Goal: Task Accomplishment & Management: Manage account settings

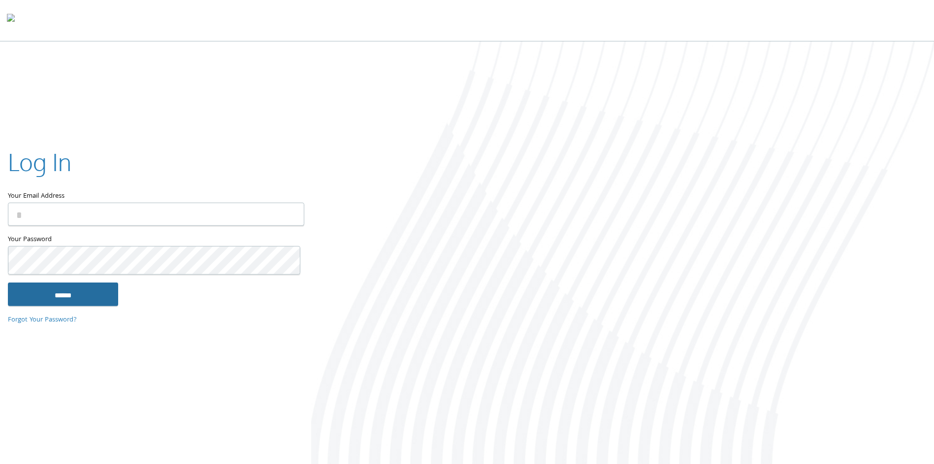
type input "**********"
click at [85, 306] on input "******" at bounding box center [63, 294] width 110 height 24
type input "**********"
click at [82, 306] on input "******" at bounding box center [63, 294] width 110 height 24
